Goal: Task Accomplishment & Management: Manage account settings

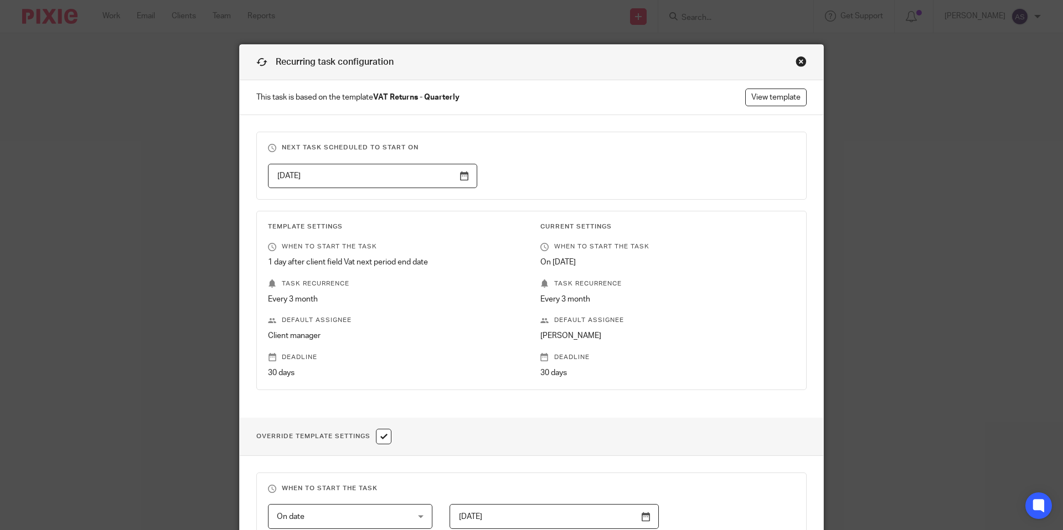
click at [795, 58] on div "Close this dialog window" at bounding box center [800, 61] width 11 height 11
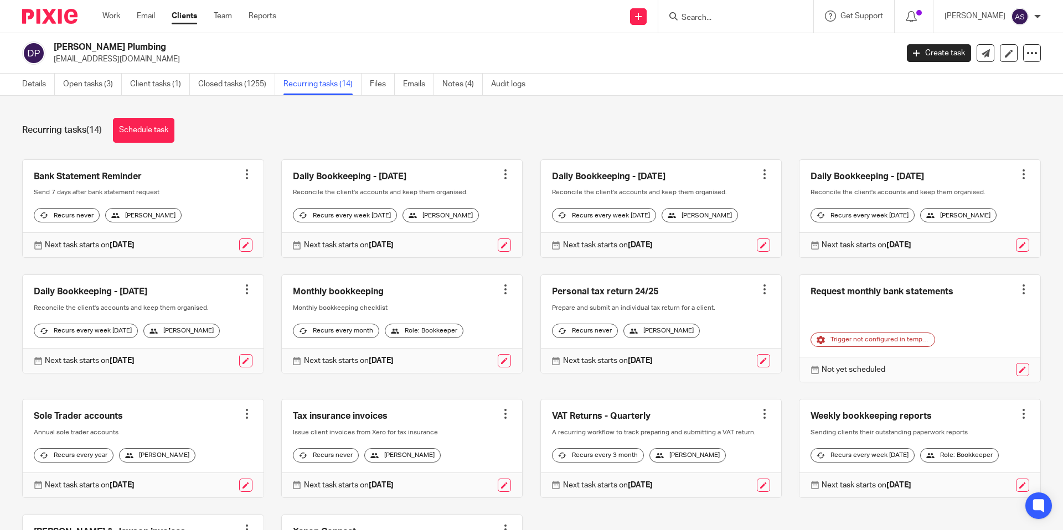
click at [120, 22] on div "Work Email Clients Team Reports Work Email Clients Team Reports Settings" at bounding box center [191, 16] width 201 height 33
click at [116, 17] on link "Work" at bounding box center [111, 16] width 18 height 11
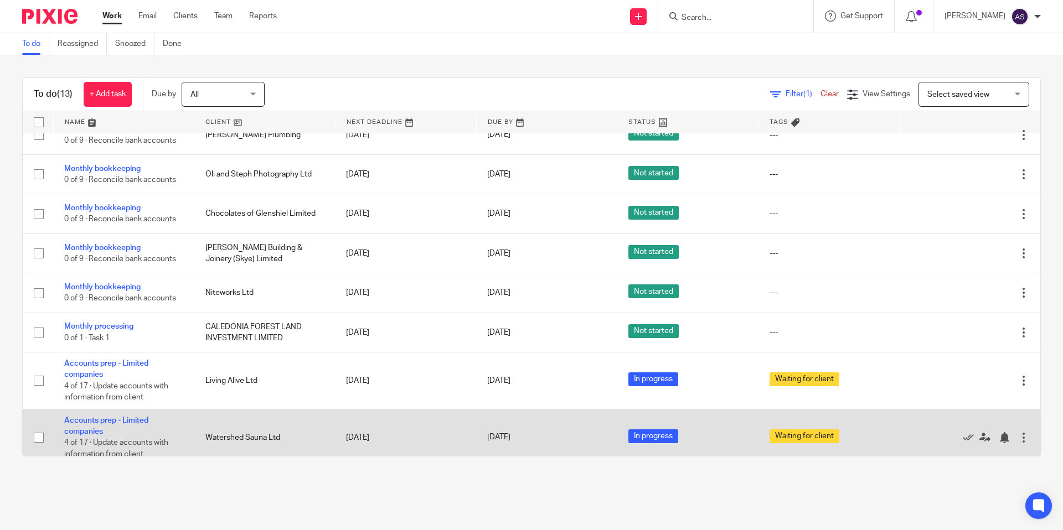
scroll to position [270, 0]
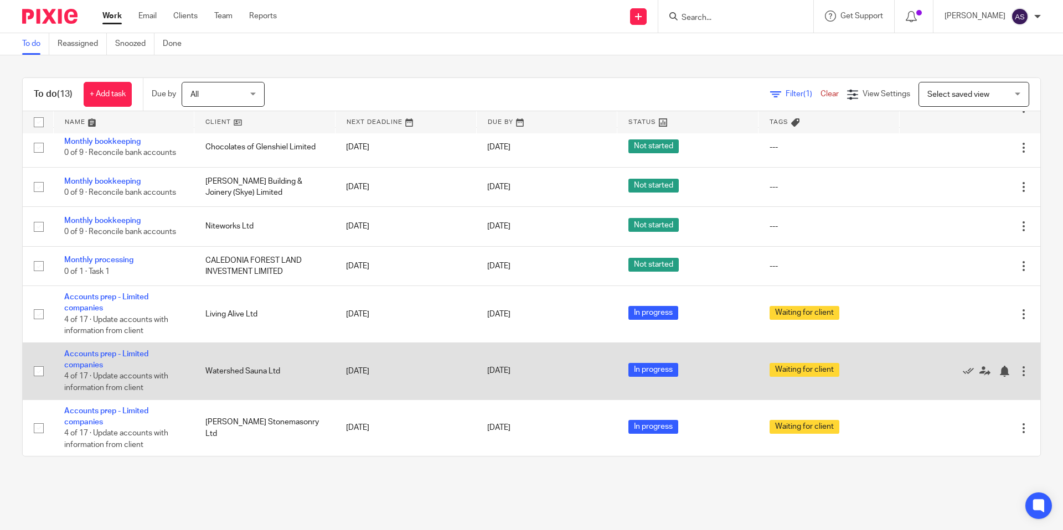
click at [302, 376] on td "Watershed Sauna Ltd" at bounding box center [264, 371] width 141 height 57
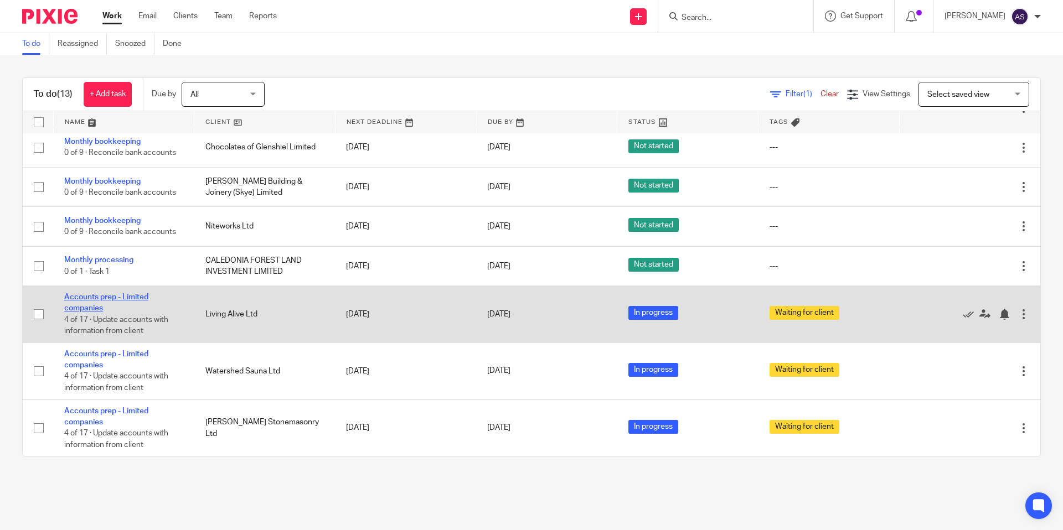
click at [131, 297] on link "Accounts prep - Limited companies" at bounding box center [106, 302] width 84 height 19
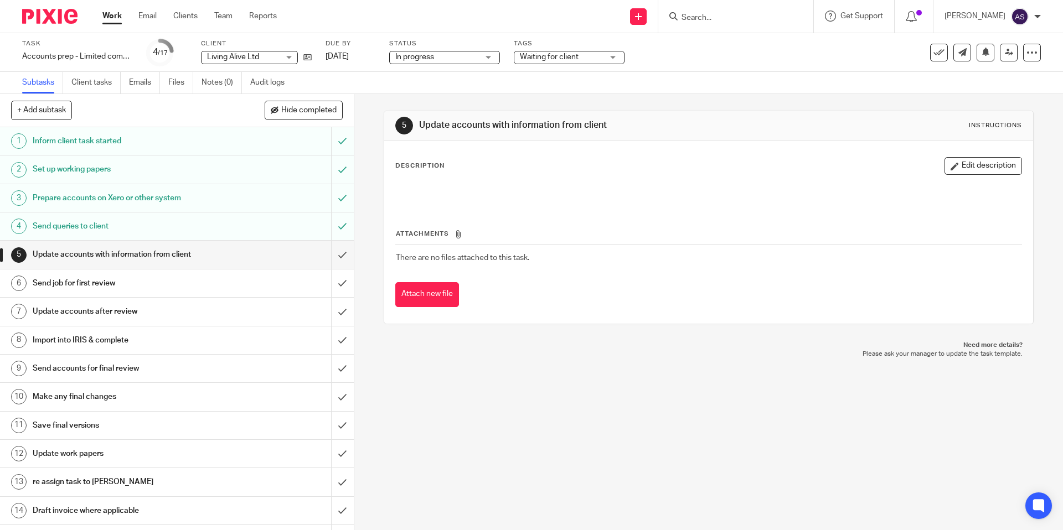
click at [116, 15] on link "Work" at bounding box center [111, 16] width 19 height 11
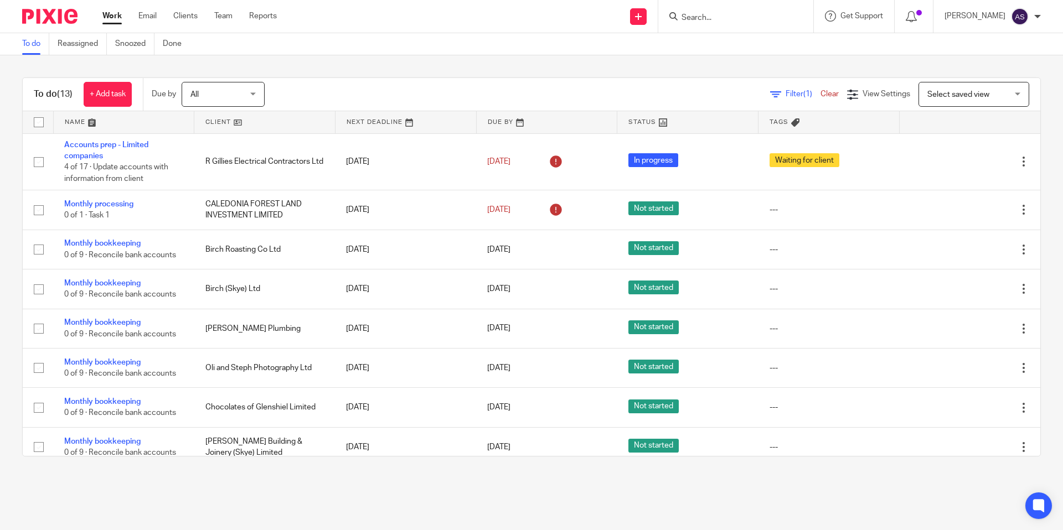
click at [709, 20] on input "Search" at bounding box center [730, 18] width 100 height 10
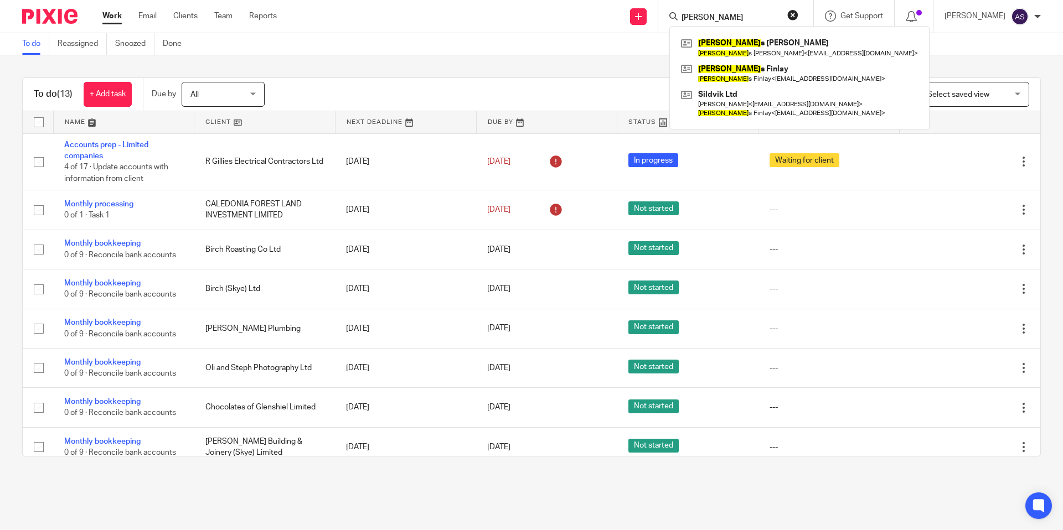
type input "[PERSON_NAME]"
click at [403, 45] on div "To do Reassigned Snoozed Done" at bounding box center [531, 44] width 1063 height 22
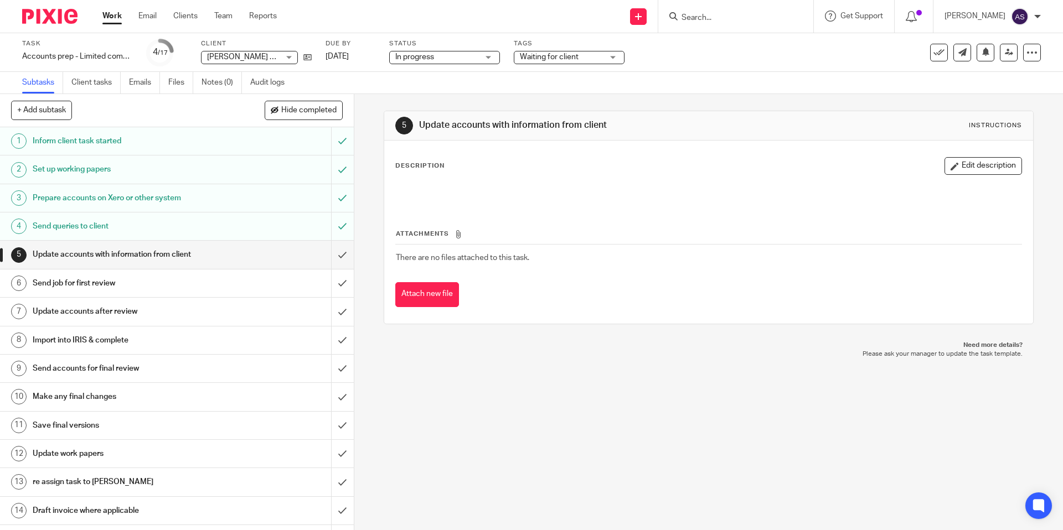
click at [540, 58] on span "Waiting for client" at bounding box center [549, 57] width 59 height 8
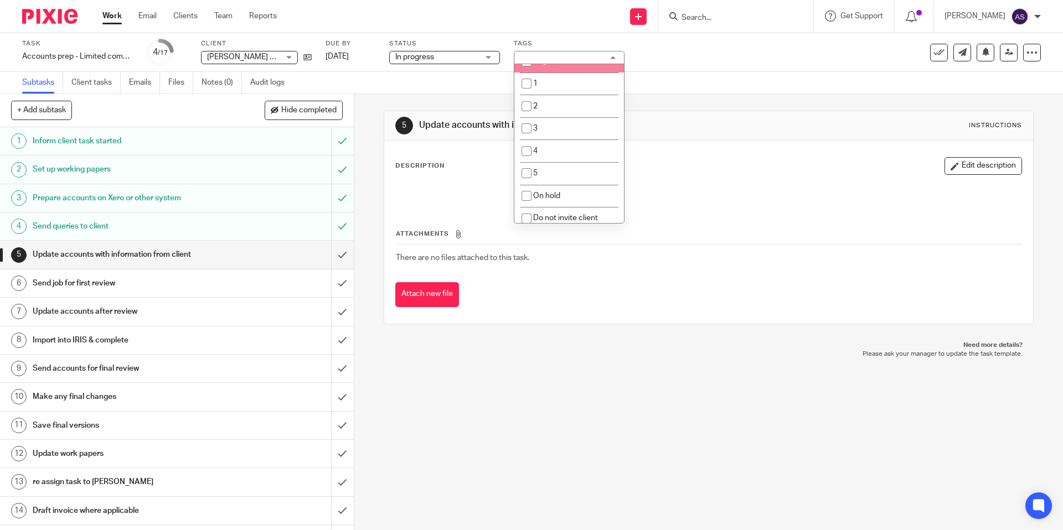
scroll to position [531, 0]
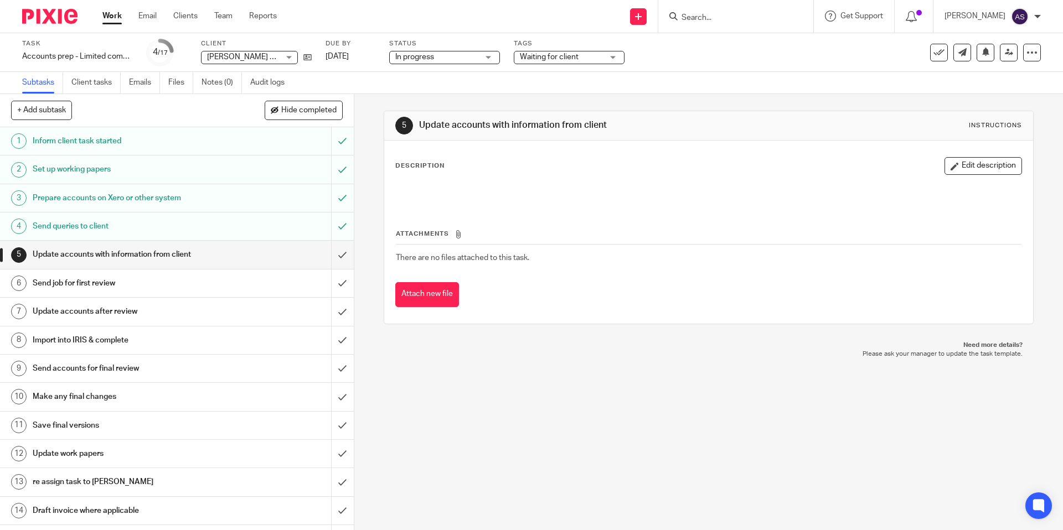
click at [476, 115] on div "5 Update accounts with information from client Instructions" at bounding box center [708, 125] width 648 height 29
